Goal: Book appointment/travel/reservation

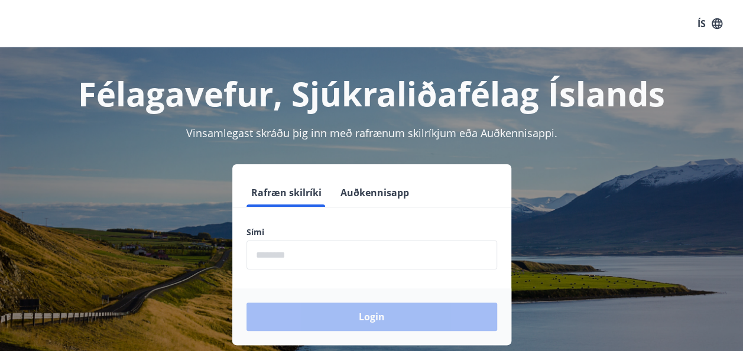
click at [358, 251] on input "phone" at bounding box center [372, 255] width 251 height 29
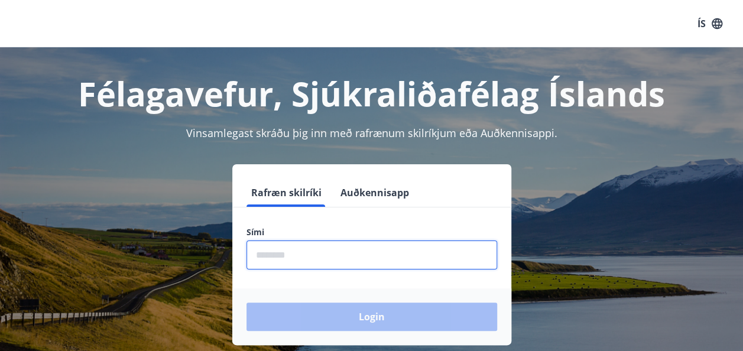
type input "********"
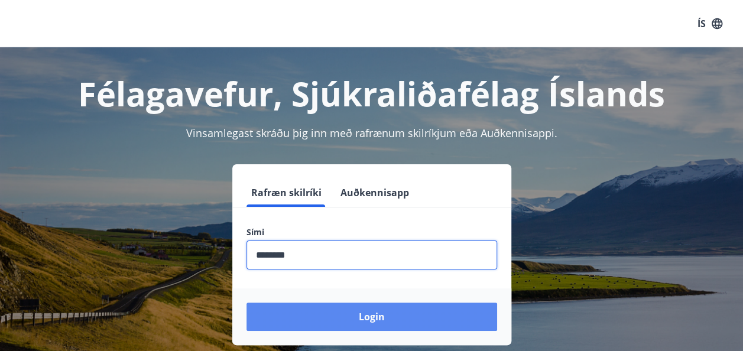
click at [382, 319] on button "Login" at bounding box center [372, 317] width 251 height 28
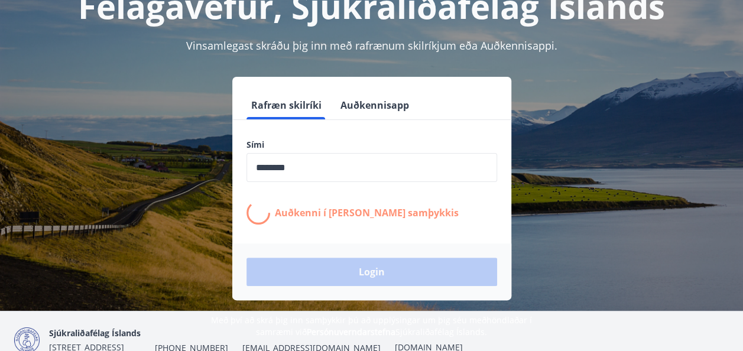
scroll to position [88, 0]
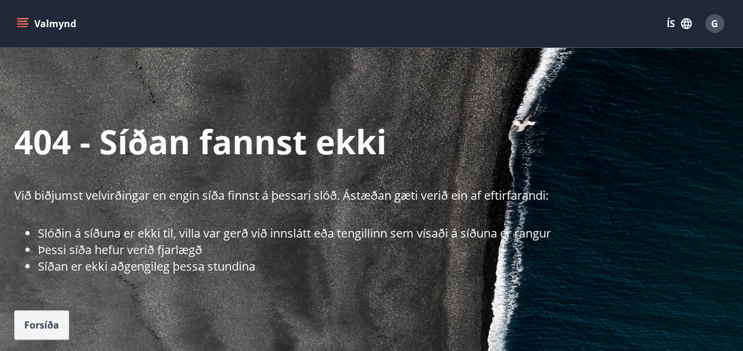
click at [52, 331] on span "Forsíða" at bounding box center [41, 325] width 35 height 13
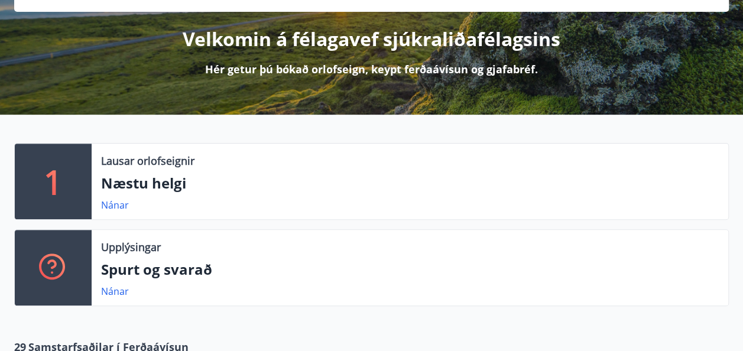
scroll to position [136, 0]
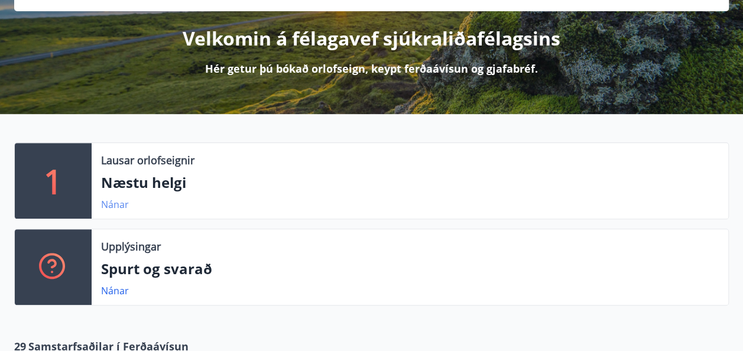
click at [121, 209] on link "Nánar" at bounding box center [115, 204] width 28 height 13
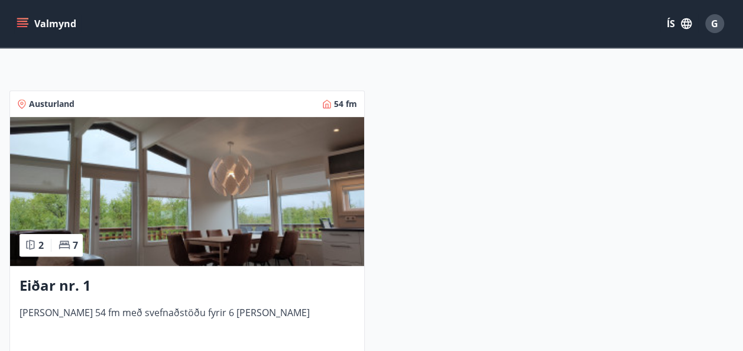
scroll to position [194, 0]
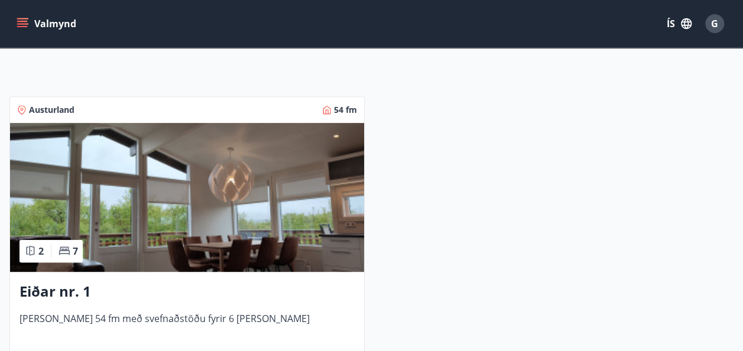
click at [498, 151] on div "Austurland 54 fm 2 7 Eiðar nr. 1 [PERSON_NAME] 54 fm með svefnaðstöðu fyrir 6 […" at bounding box center [364, 242] width 739 height 320
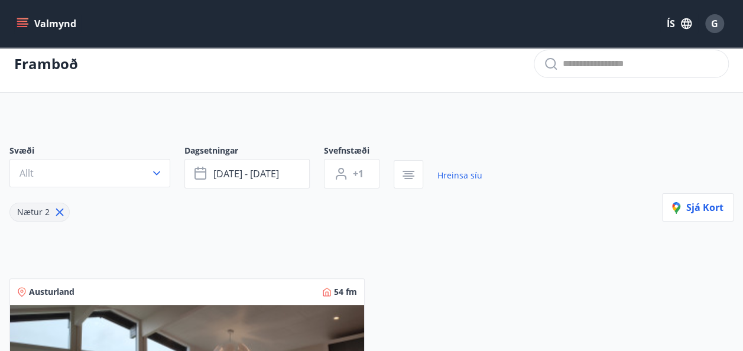
scroll to position [0, 0]
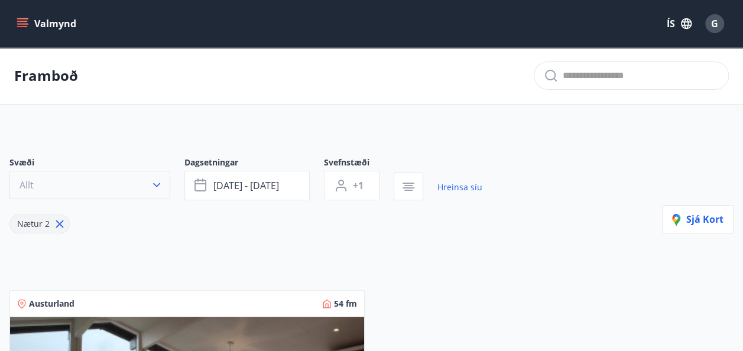
click at [154, 189] on icon "button" at bounding box center [157, 185] width 12 height 12
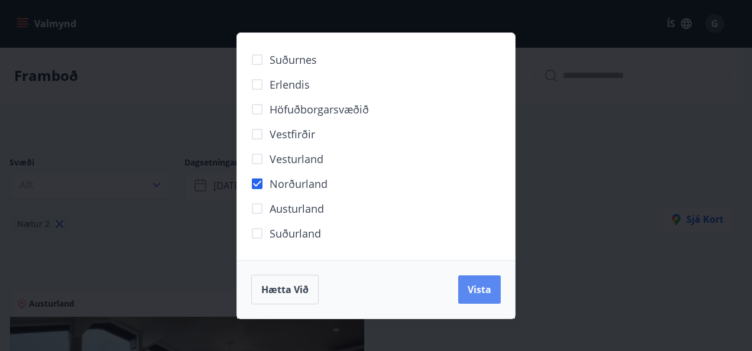
click at [492, 291] on button "Vista" at bounding box center [479, 290] width 43 height 28
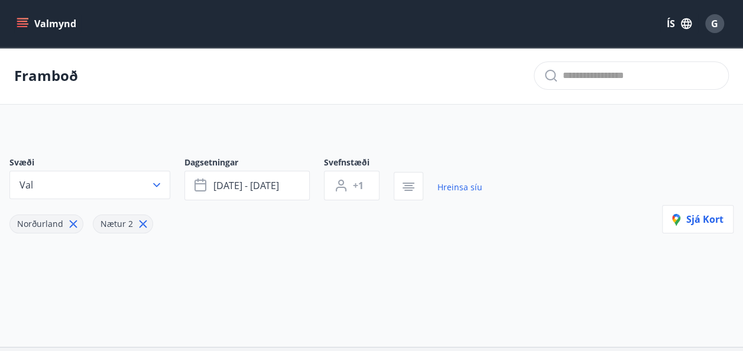
click at [144, 224] on icon at bounding box center [143, 224] width 13 height 13
type input "*"
click at [159, 190] on icon "button" at bounding box center [157, 185] width 12 height 12
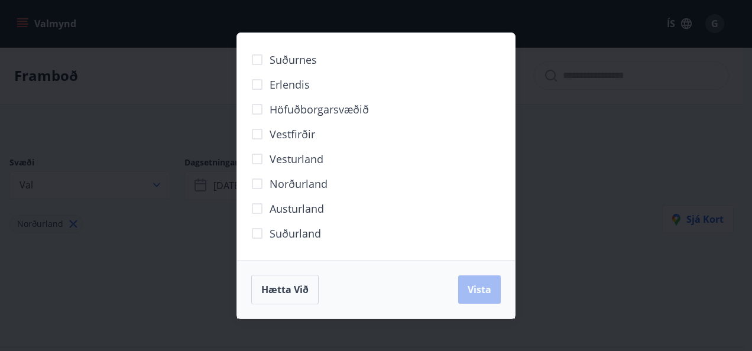
click at [487, 293] on div "Hætta við Vista" at bounding box center [376, 290] width 250 height 30
click at [290, 292] on span "Hætta við" at bounding box center [284, 289] width 47 height 13
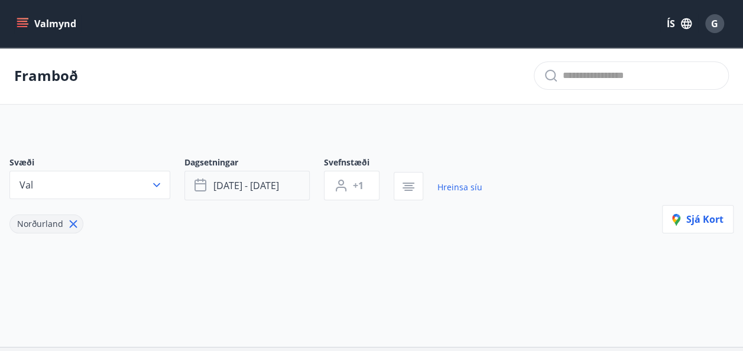
click at [296, 185] on button "[DATE] - [DATE]" at bounding box center [246, 186] width 125 height 30
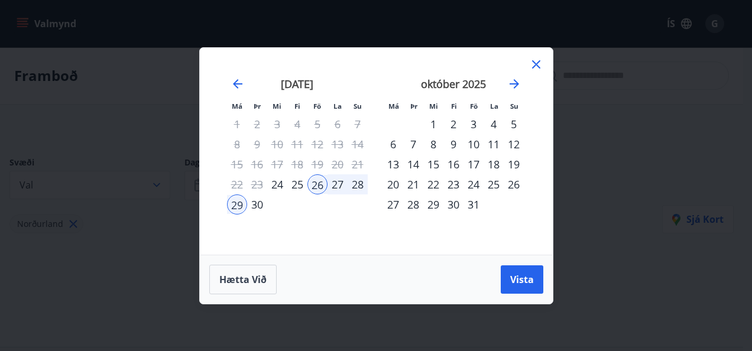
click at [493, 140] on div "11" at bounding box center [494, 144] width 20 height 20
click at [493, 123] on div "4" at bounding box center [494, 124] width 20 height 20
click at [516, 126] on div "5" at bounding box center [514, 124] width 20 height 20
click at [471, 129] on div "3" at bounding box center [474, 124] width 20 height 20
click at [494, 134] on div "11" at bounding box center [494, 144] width 20 height 20
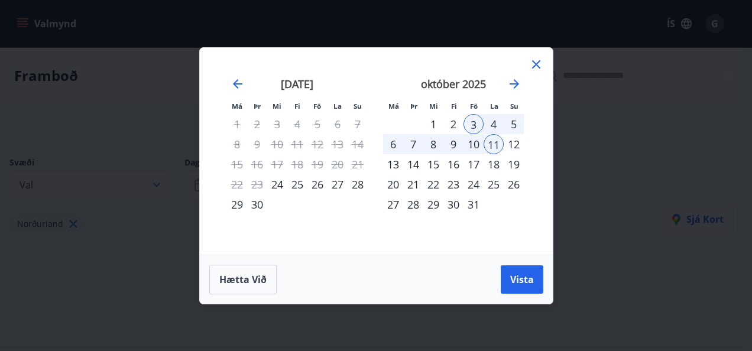
click at [493, 123] on div "4" at bounding box center [494, 124] width 20 height 20
click at [509, 145] on div "12" at bounding box center [514, 144] width 20 height 20
click at [543, 187] on div "Má Þr Mi Fi Fö La Su Má Þr Mi Fi Fö La Su [DATE] 1 2 3 4 5 6 7 8 9 10 11 12 13 …" at bounding box center [376, 151] width 353 height 207
click at [535, 151] on div "[DATE] 1 2 3 4 5 6 7 8 9 10 11 12 13 14 15 16 17 18 19 20 21 22 23 24 25 26 27 …" at bounding box center [532, 159] width 627 height 194
click at [536, 64] on icon at bounding box center [536, 64] width 2 height 2
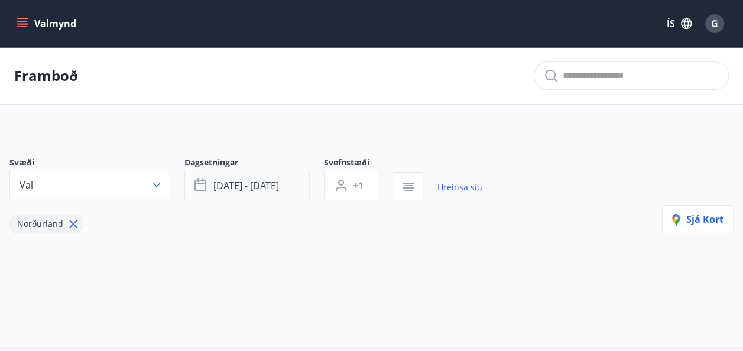
click at [264, 188] on span "[DATE] - [DATE]" at bounding box center [246, 185] width 66 height 13
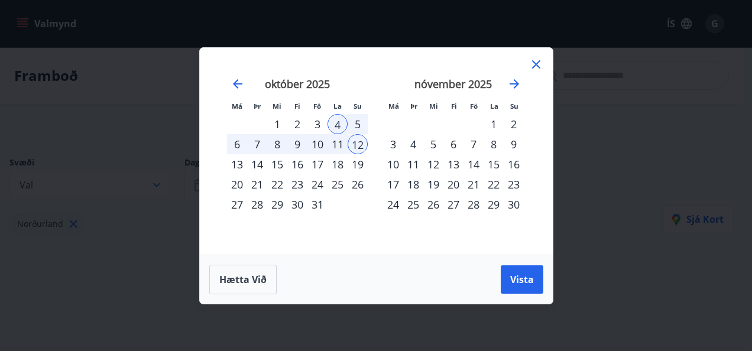
click at [388, 138] on div "3" at bounding box center [393, 144] width 20 height 20
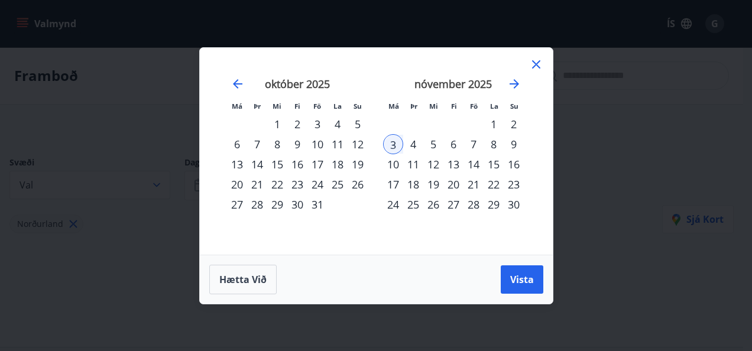
click at [377, 124] on div "[DATE] 1 2 3 4 5 6 7 8 9 10 11 12 13 14 15 16 17 18 19 20 21 22 23 24 25 26 27 …" at bounding box center [453, 159] width 156 height 194
click at [337, 124] on div "4" at bounding box center [338, 124] width 20 height 20
click at [357, 125] on div "5" at bounding box center [358, 124] width 20 height 20
click at [317, 124] on div "3" at bounding box center [317, 124] width 20 height 20
click at [531, 284] on span "Vista" at bounding box center [522, 279] width 24 height 13
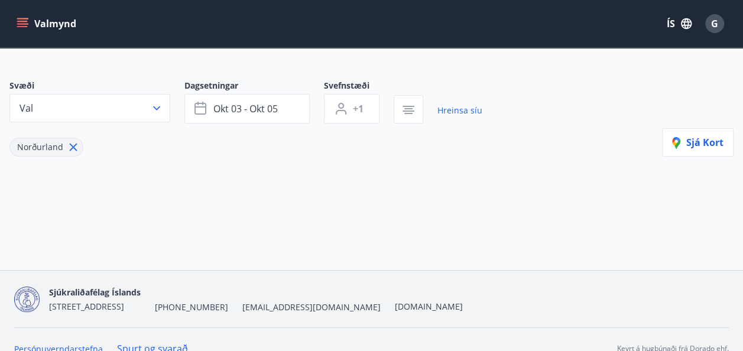
scroll to position [94, 0]
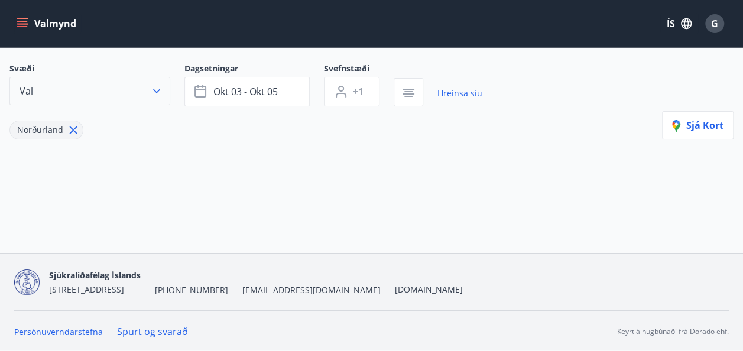
click at [157, 90] on icon "button" at bounding box center [157, 91] width 12 height 12
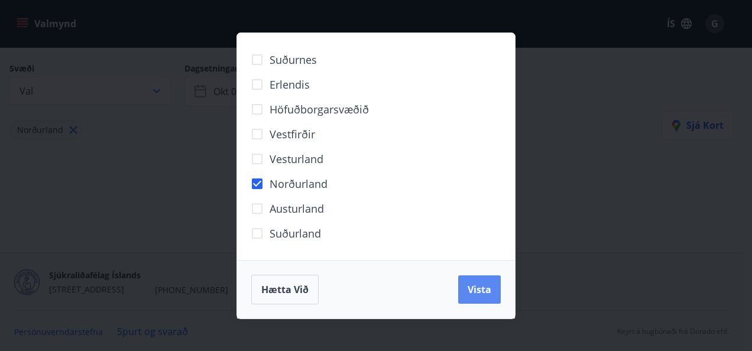
click at [480, 291] on span "Vista" at bounding box center [480, 289] width 24 height 13
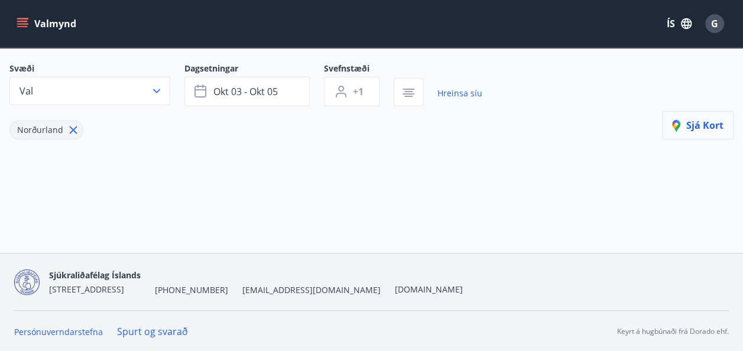
click at [708, 135] on button "Sjá kort" at bounding box center [698, 125] width 72 height 28
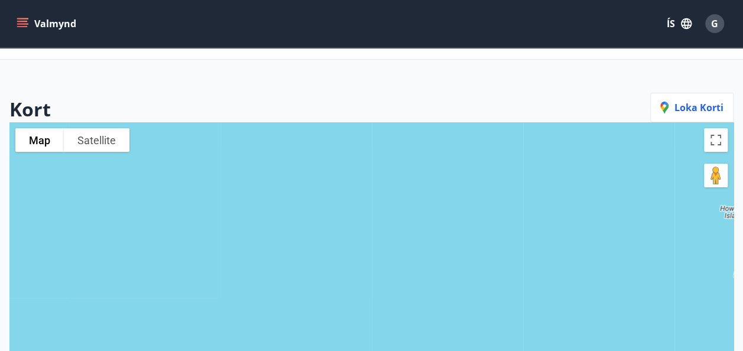
scroll to position [44, 0]
click at [34, 27] on button "Valmynd" at bounding box center [47, 23] width 67 height 21
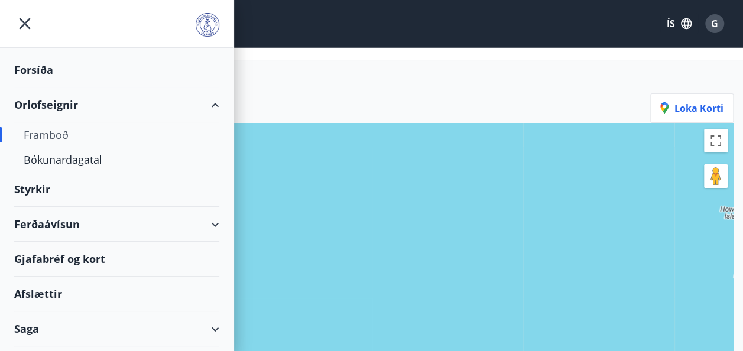
click at [208, 108] on div "Orlofseignir" at bounding box center [116, 105] width 205 height 35
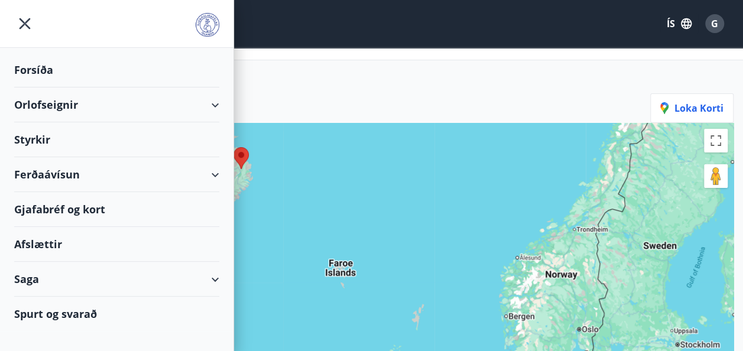
click at [66, 107] on div "Orlofseignir" at bounding box center [116, 105] width 205 height 35
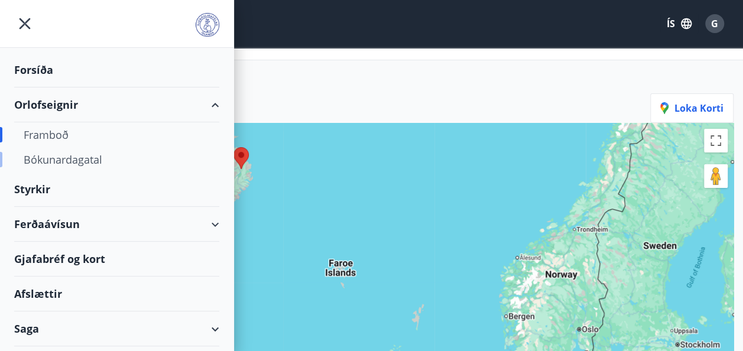
click at [94, 164] on div "Bókunardagatal" at bounding box center [117, 159] width 186 height 25
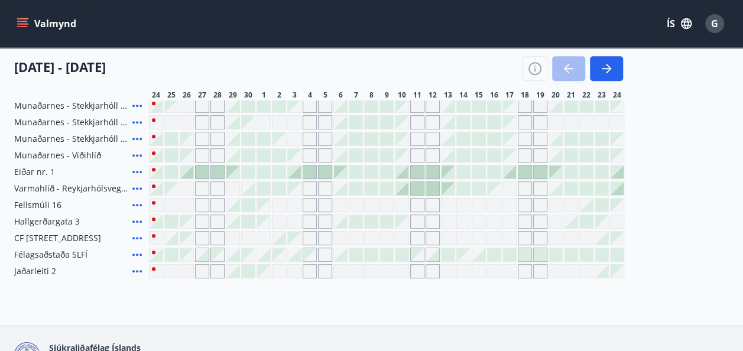
scroll to position [234, 0]
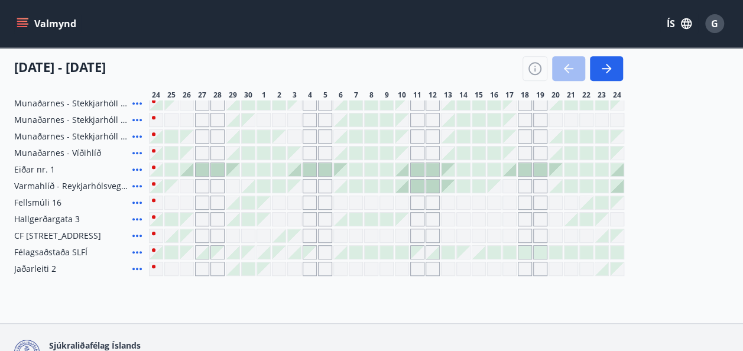
click at [124, 290] on div "Bókunardagatal Svæði Allt Dagsetningar Veldu tímabil Svefnstæði +1 [DATE] - [DA…" at bounding box center [371, 68] width 743 height 510
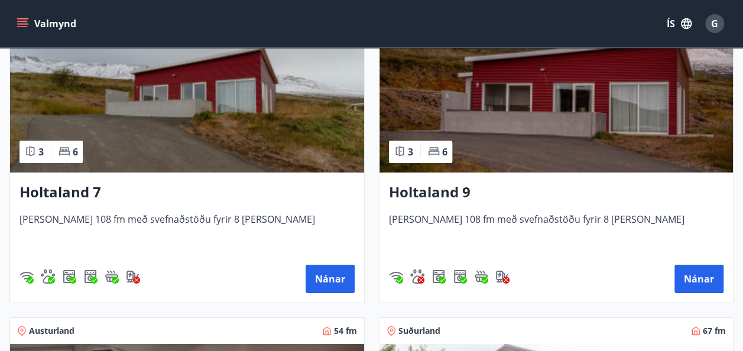
scroll to position [44, 0]
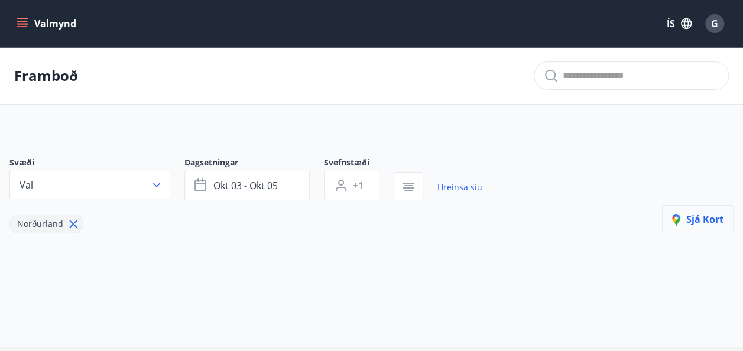
click at [699, 228] on button "Sjá kort" at bounding box center [698, 219] width 72 height 28
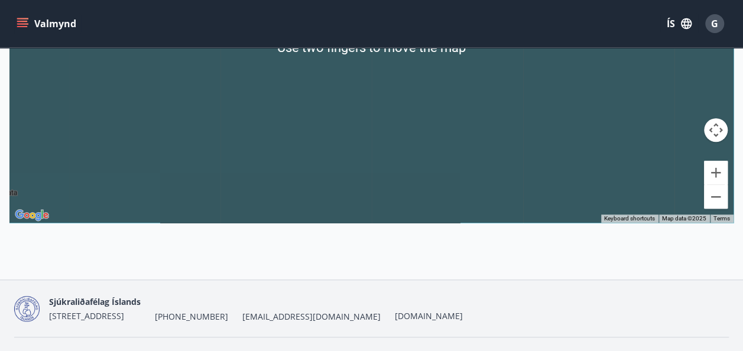
scroll to position [322, 0]
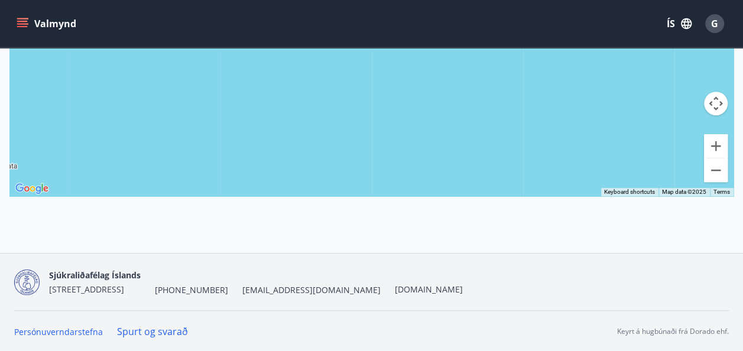
click at [66, 21] on button "Valmynd" at bounding box center [47, 23] width 67 height 21
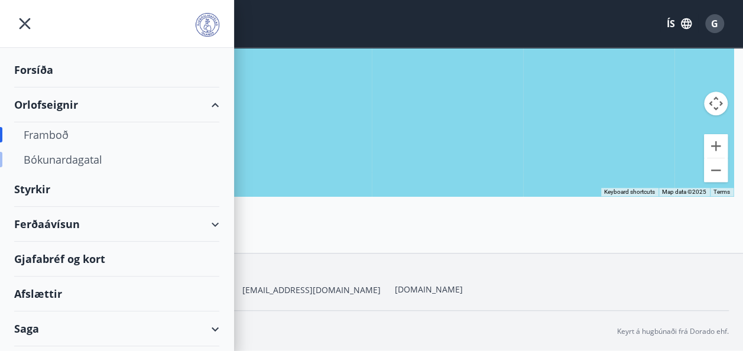
click at [80, 163] on div "Bókunardagatal" at bounding box center [117, 159] width 186 height 25
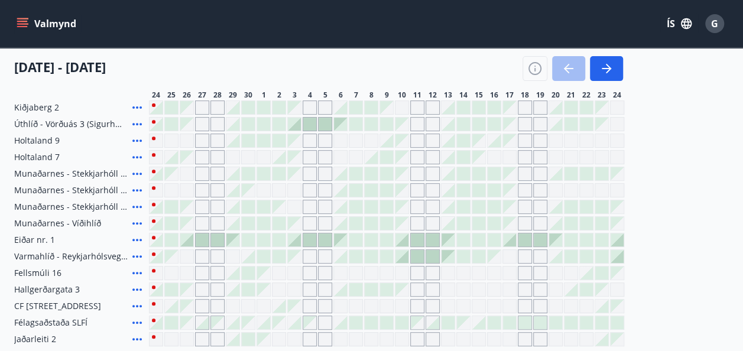
scroll to position [161, 0]
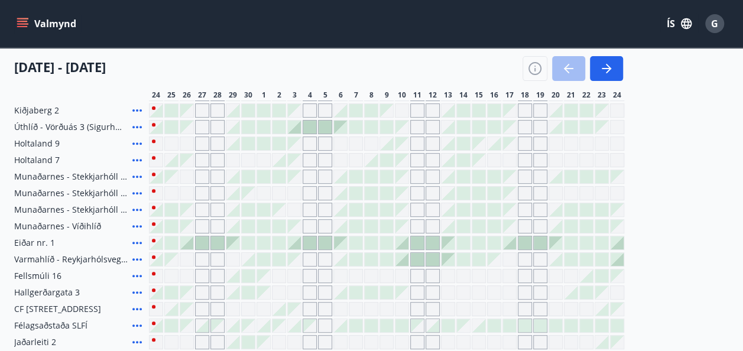
click at [689, 279] on div "Kiðjaberg 1 Kiðjaberg 2 Úthlíð - Vörðuás 3 (Sigurhæð) Holtaland 9 Holtaland 7 […" at bounding box center [371, 218] width 715 height 263
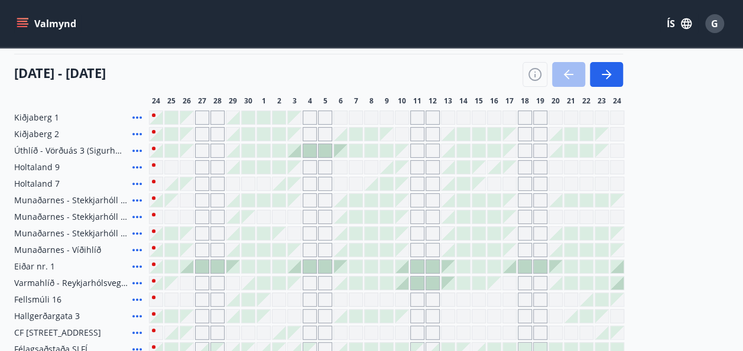
scroll to position [133, 0]
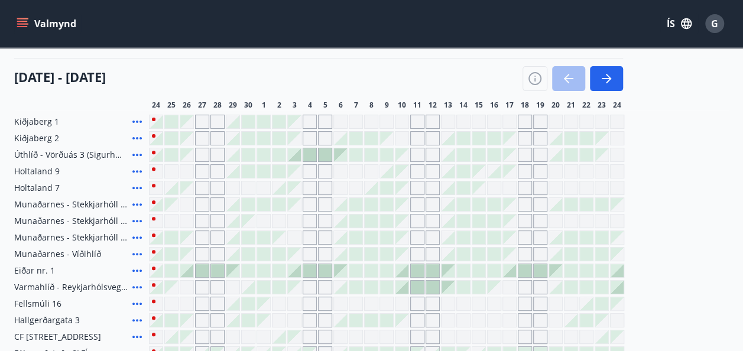
click at [694, 186] on div "Kiðjaberg 1 Kiðjaberg 2 Úthlíð - Vörðuás 3 (Sigurhæð) Holtaland 9 Holtaland 7 […" at bounding box center [371, 246] width 715 height 263
click at [698, 195] on div "Kiðjaberg 1 Kiðjaberg 2 Úthlíð - Vörðuás 3 (Sigurhæð) Holtaland 9 Holtaland 7 […" at bounding box center [371, 246] width 715 height 263
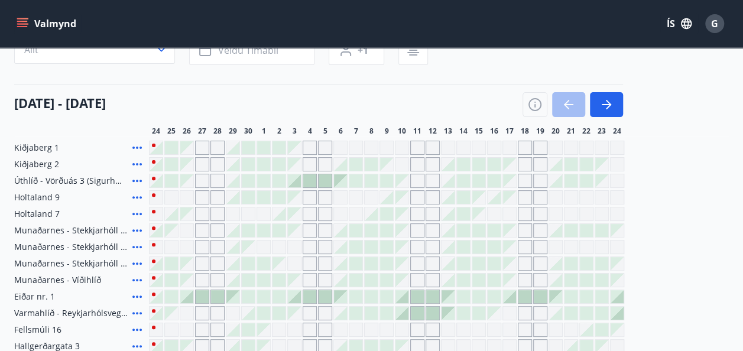
scroll to position [108, 0]
